Goal: Go to known website: Access a specific website the user already knows

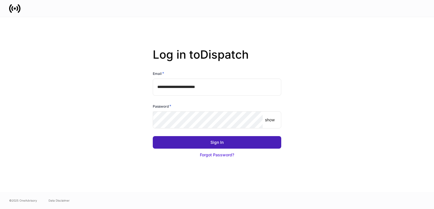
click at [191, 139] on button "Sign In" at bounding box center [217, 142] width 128 height 13
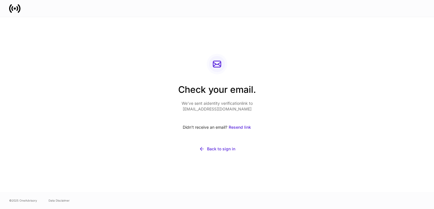
drag, startPoint x: 370, startPoint y: 159, endPoint x: 367, endPoint y: 157, distance: 3.7
click at [371, 158] on div "Check your email. We’ve sent a identity verification link to [EMAIL_ADDRESS][DO…" at bounding box center [217, 104] width 342 height 175
